Goal: Transaction & Acquisition: Purchase product/service

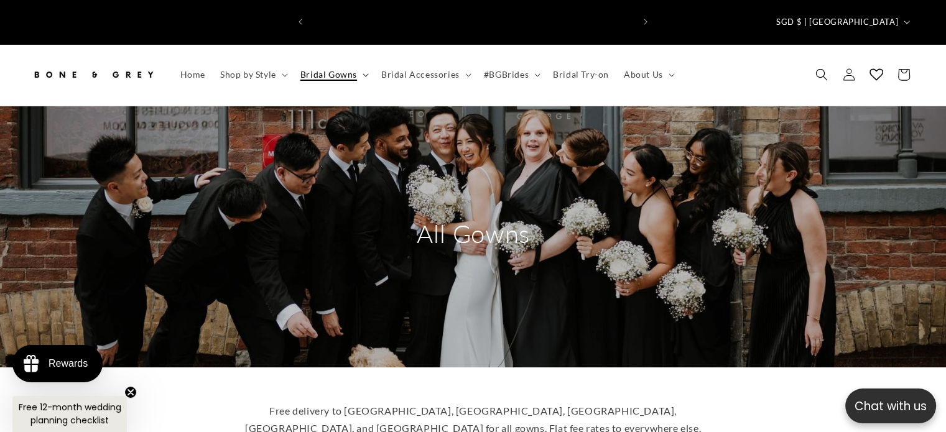
click at [358, 62] on summary "Bridal Gowns" at bounding box center [333, 75] width 81 height 26
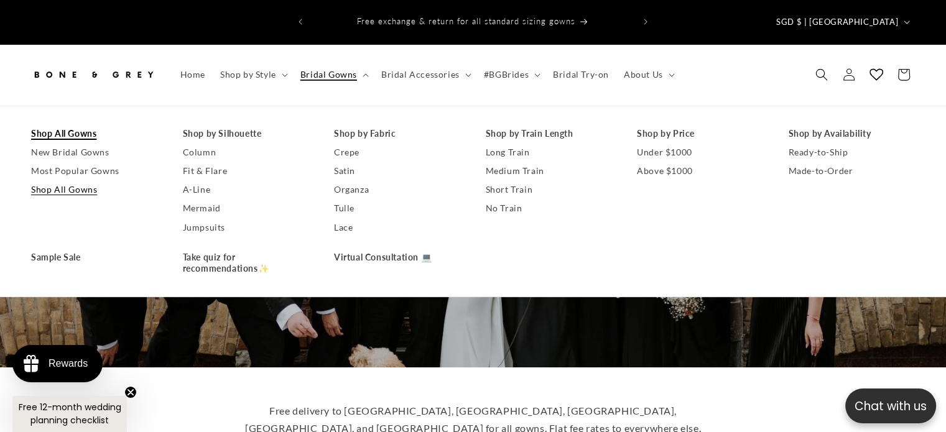
scroll to position [0, 322]
click at [82, 124] on link "Shop All Gowns" at bounding box center [94, 133] width 127 height 19
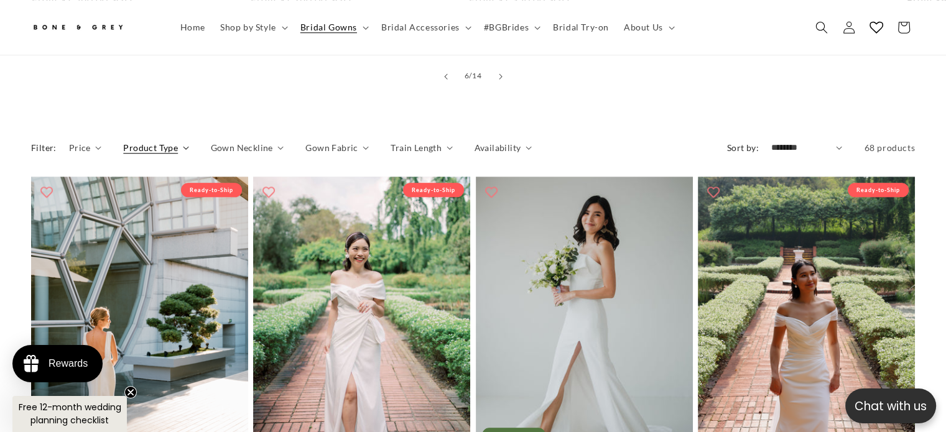
click at [162, 141] on span "Product Type" at bounding box center [150, 147] width 55 height 13
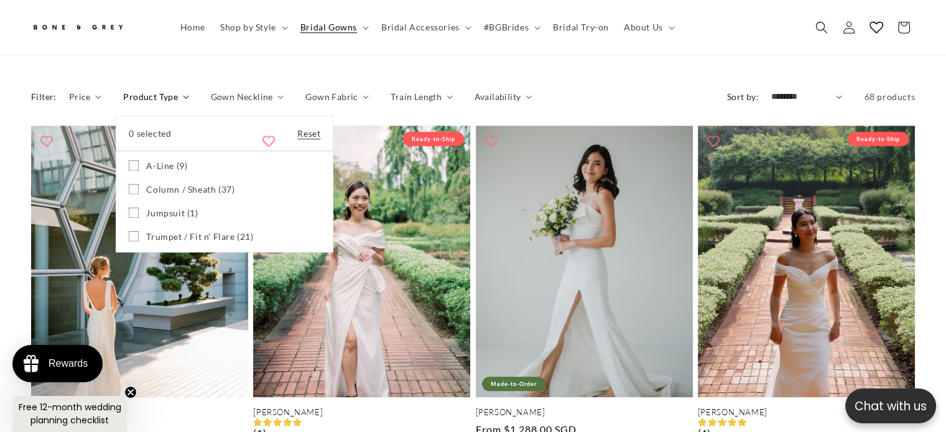
scroll to position [1069, 0]
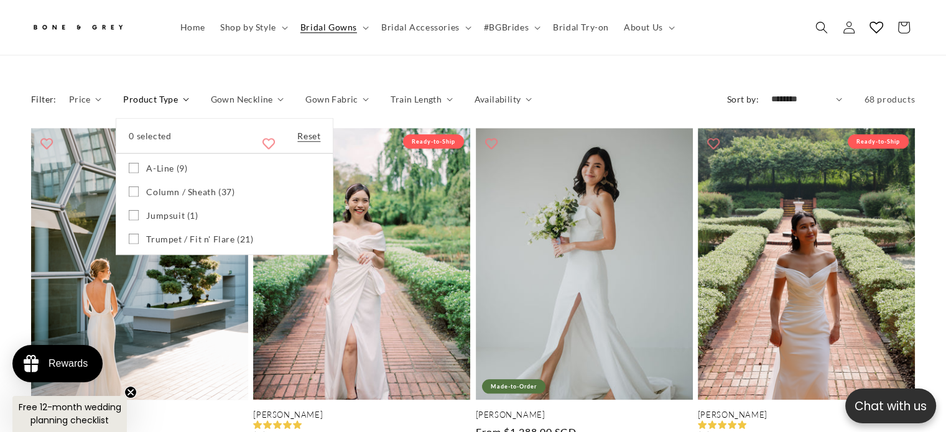
click at [191, 157] on label "A-Line (9) A-Line (9 products)" at bounding box center [225, 169] width 192 height 24
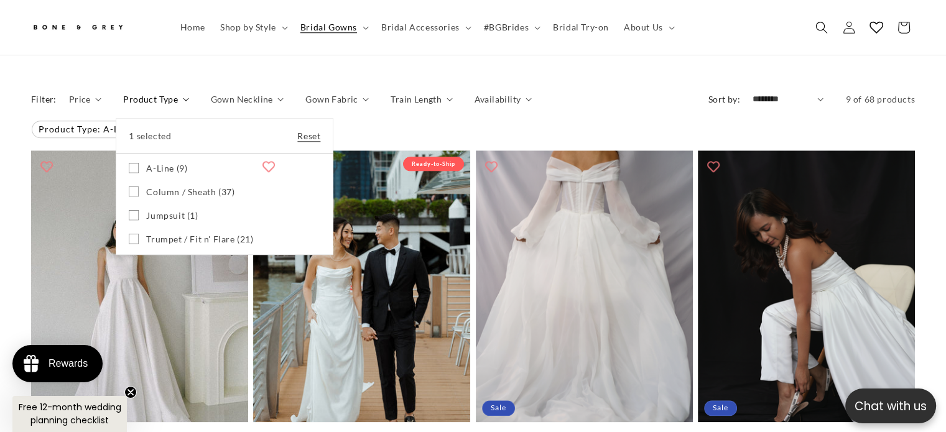
click at [217, 234] on span "Trumpet / Fit n' Flare (21)" at bounding box center [199, 239] width 107 height 11
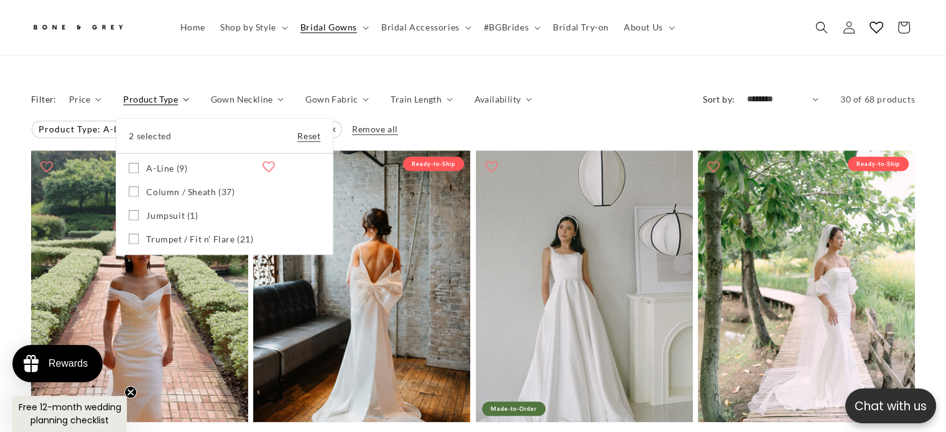
scroll to position [0, 645]
click at [189, 93] on summary "Product Type" at bounding box center [155, 99] width 65 height 13
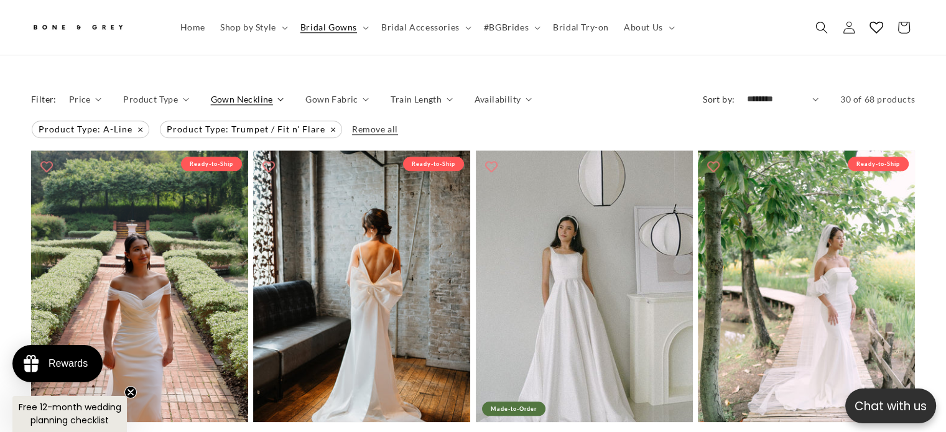
click at [241, 93] on span "Gown Neckline" at bounding box center [242, 99] width 62 height 13
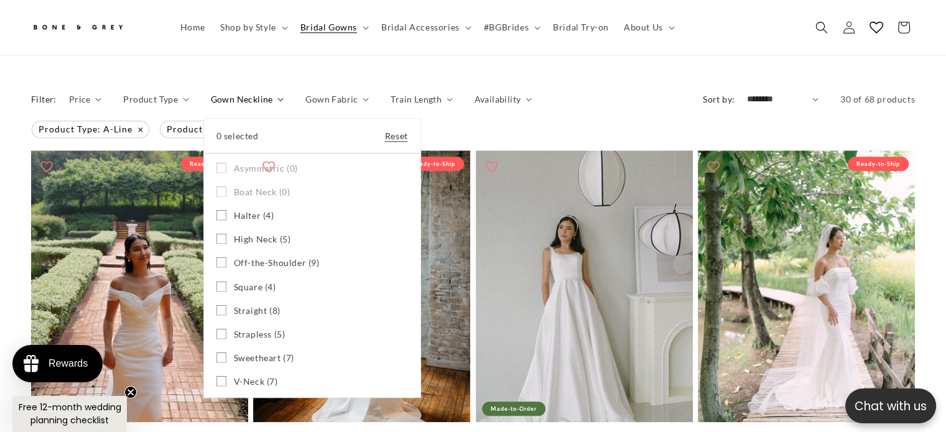
scroll to position [0, 0]
click at [276, 258] on span "Off-the-Shoulder (9)" at bounding box center [277, 263] width 86 height 11
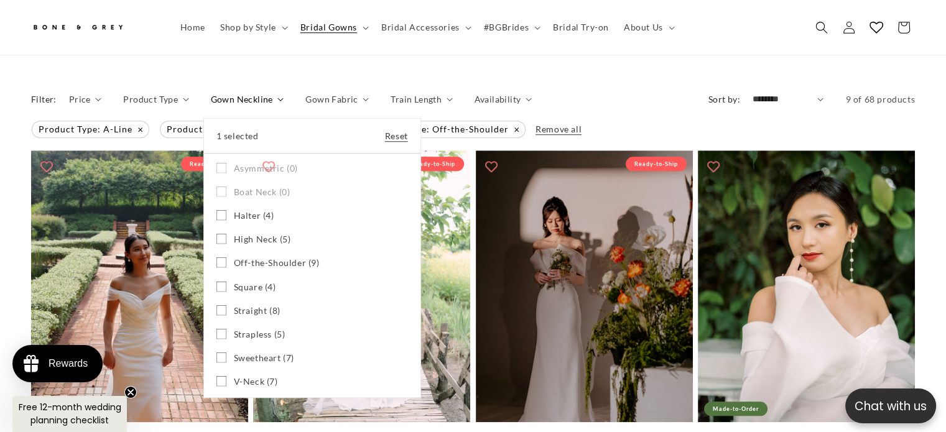
click at [282, 353] on span "Sweetheart (7)" at bounding box center [264, 358] width 60 height 11
click at [284, 93] on summary "Gown Neckline" at bounding box center [247, 99] width 73 height 13
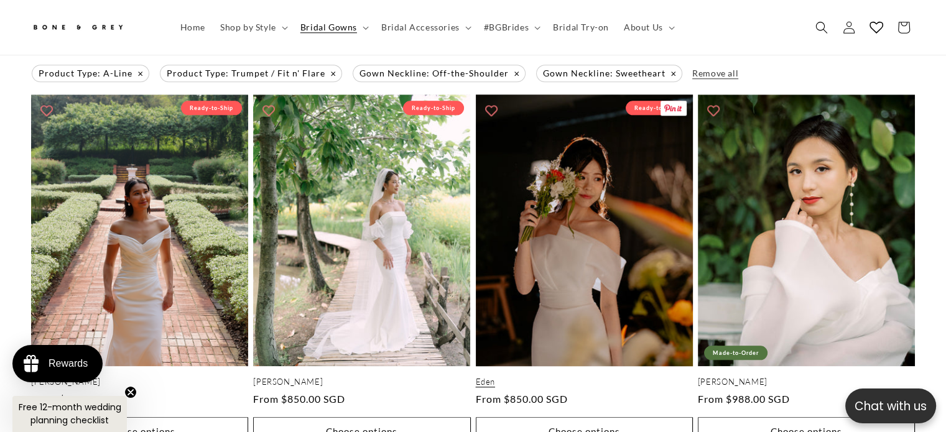
scroll to position [1125, 0]
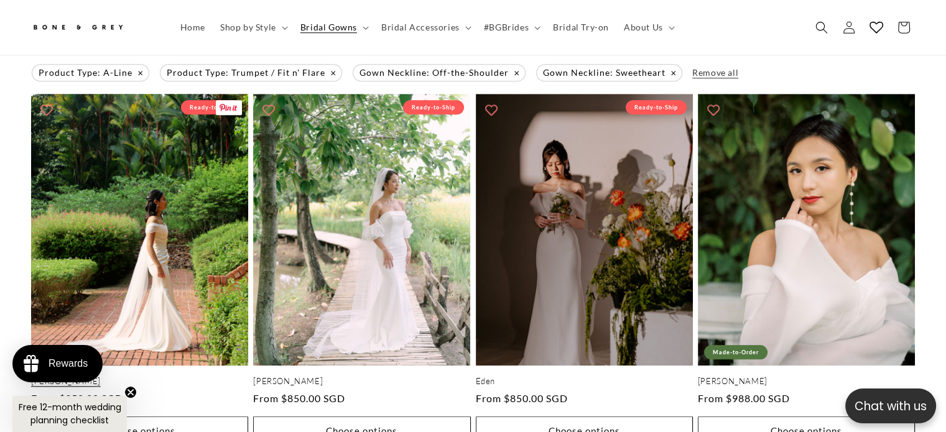
click at [164, 376] on link "[PERSON_NAME]" at bounding box center [139, 381] width 217 height 11
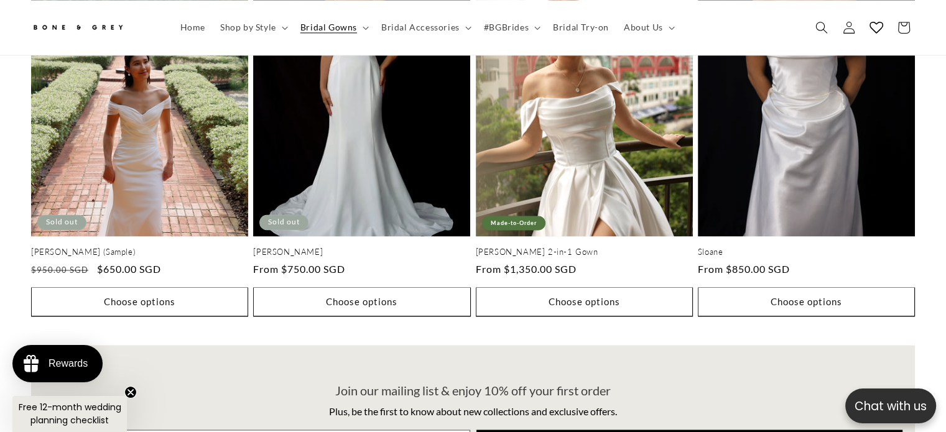
scroll to position [0, 0]
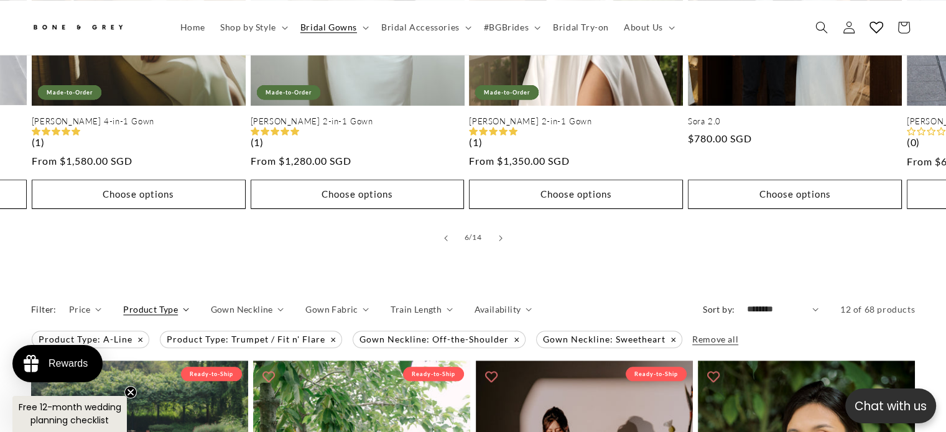
click at [152, 303] on span "Product Type" at bounding box center [150, 309] width 55 height 13
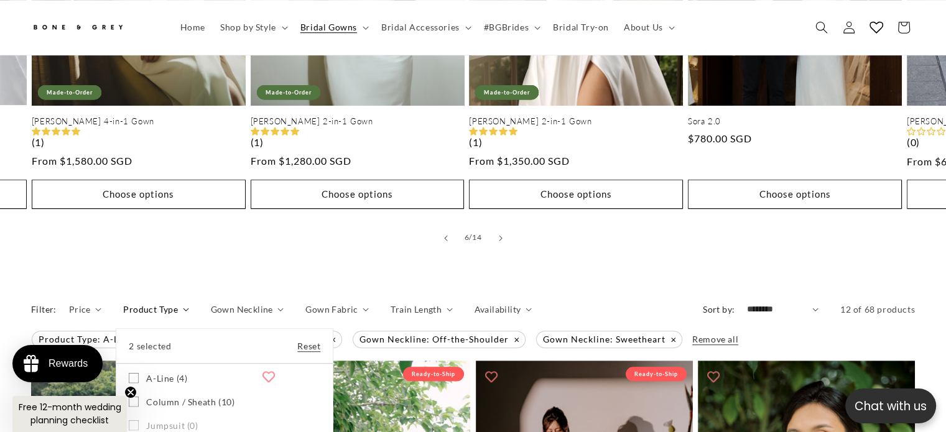
click at [189, 397] on span "Column / Sheath (10)" at bounding box center [190, 402] width 88 height 11
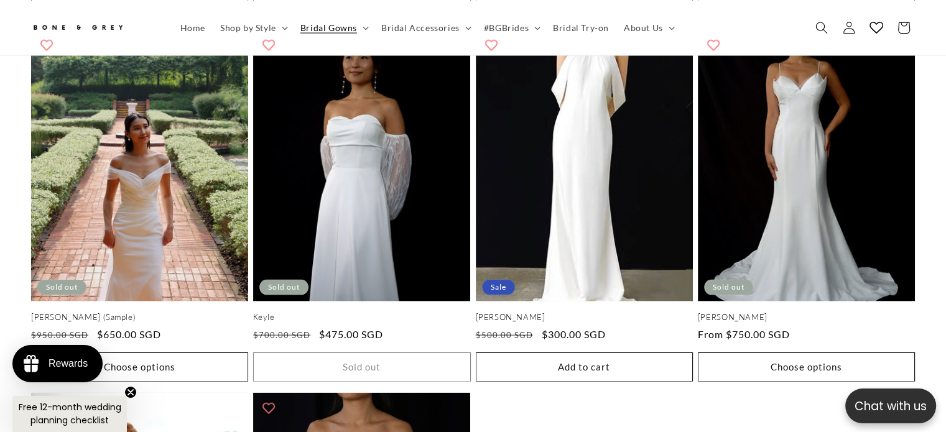
scroll to position [2522, 0]
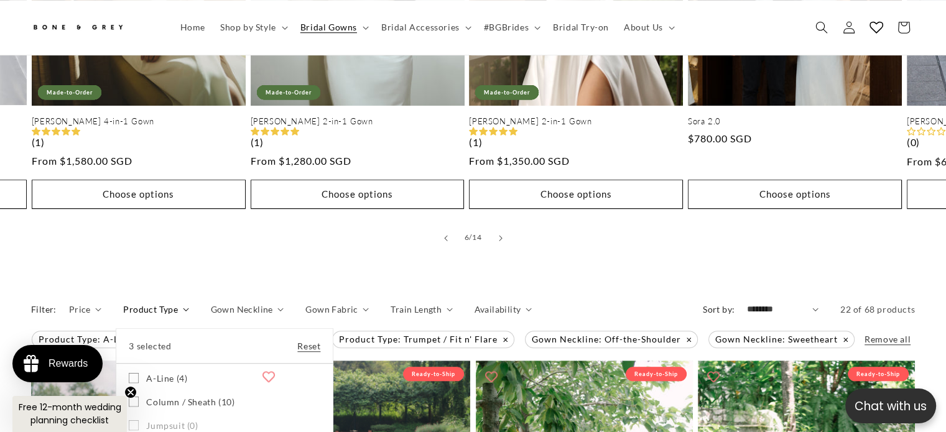
scroll to position [0, 645]
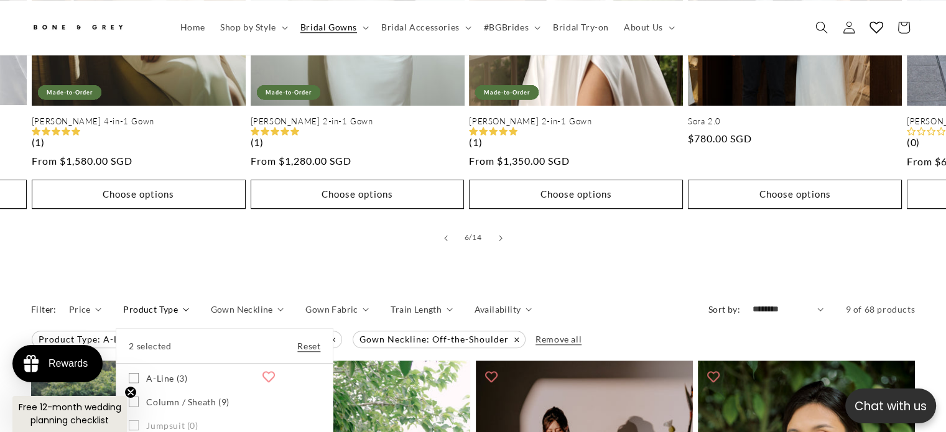
scroll to position [1069, 0]
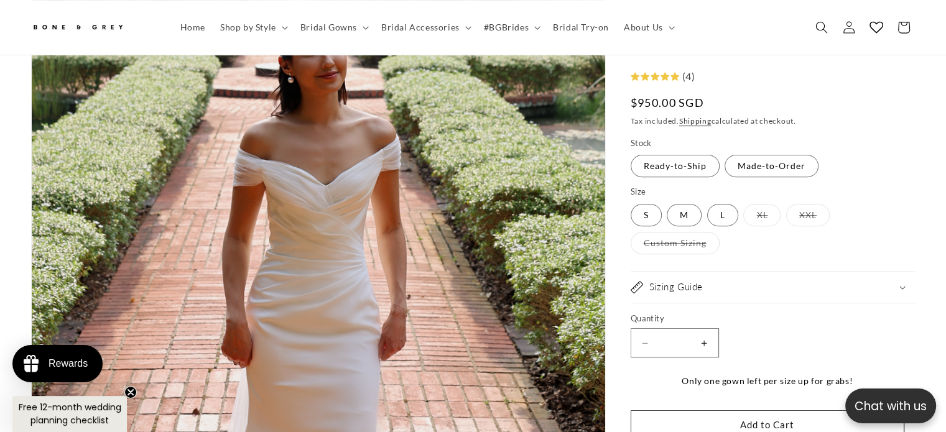
scroll to position [416, 0]
